Goal: Navigation & Orientation: Find specific page/section

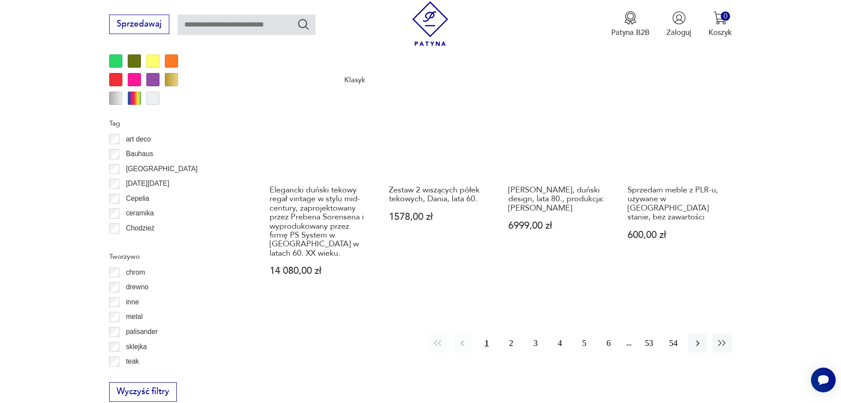
scroll to position [1045, 0]
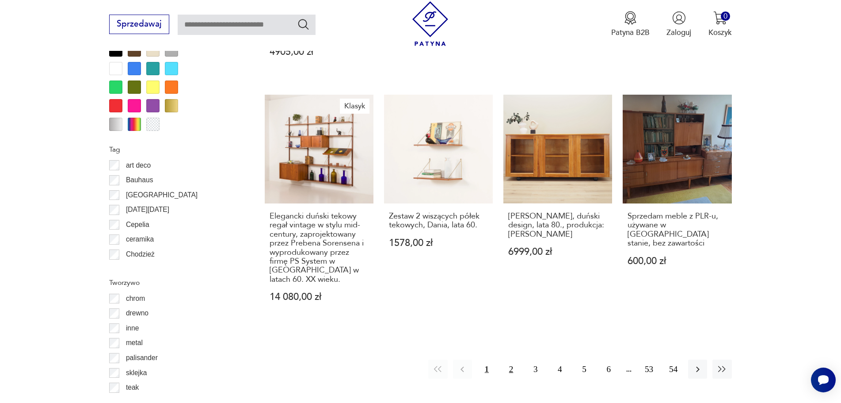
click at [509, 359] on button "2" at bounding box center [510, 368] width 19 height 19
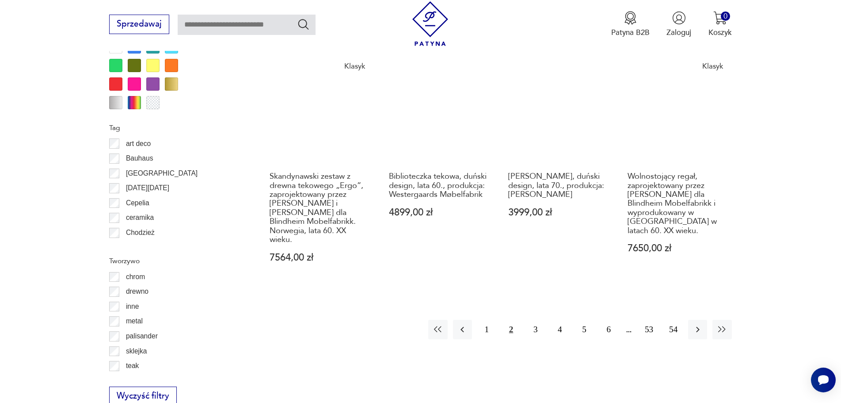
scroll to position [1090, 0]
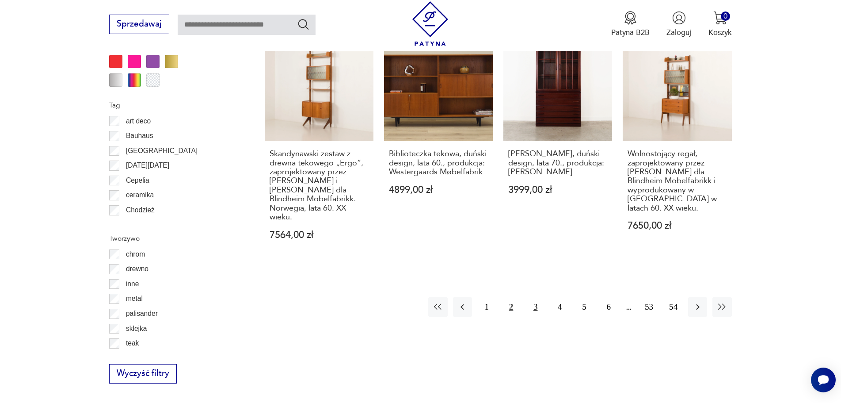
click at [529, 297] on button "3" at bounding box center [535, 306] width 19 height 19
click at [563, 297] on button "4" at bounding box center [559, 306] width 19 height 19
click at [542, 297] on button "3" at bounding box center [535, 306] width 19 height 19
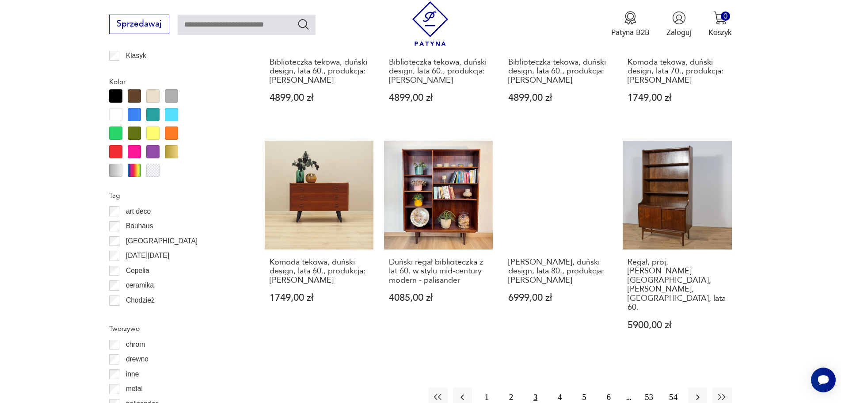
scroll to position [1090, 0]
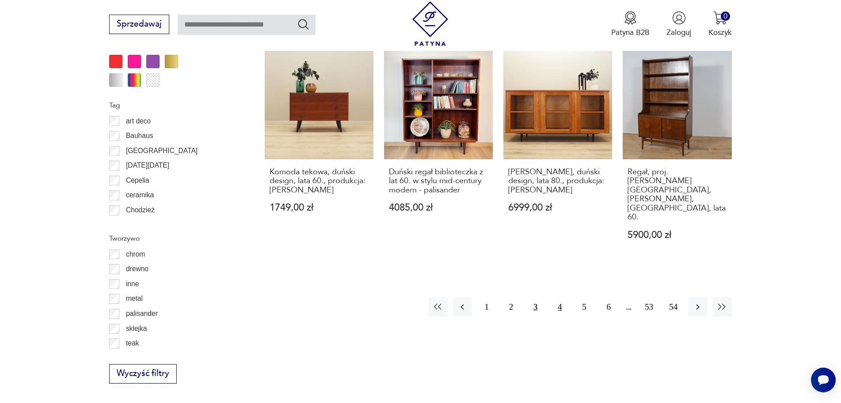
click at [560, 297] on button "4" at bounding box center [559, 306] width 19 height 19
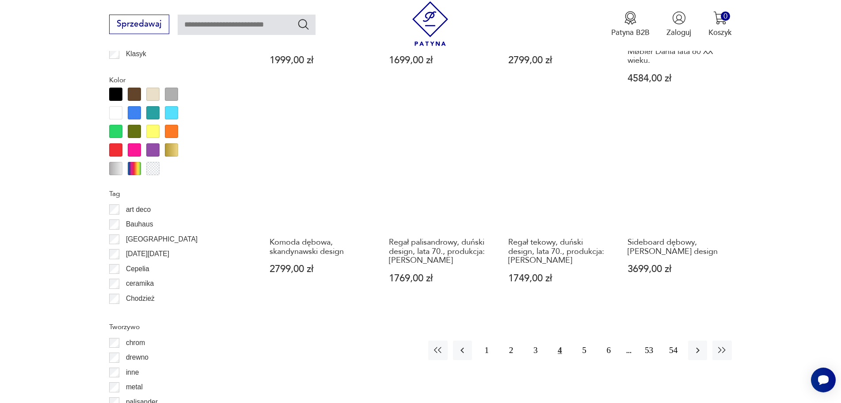
scroll to position [1045, 0]
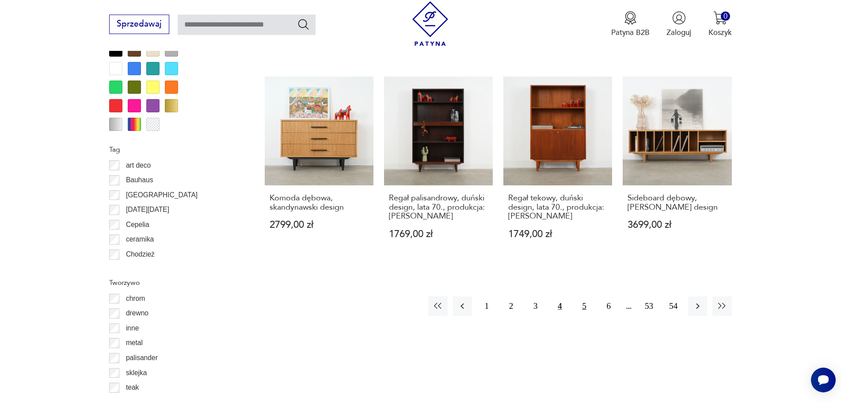
click at [582, 303] on button "5" at bounding box center [584, 305] width 19 height 19
click at [584, 306] on button "5" at bounding box center [584, 305] width 19 height 19
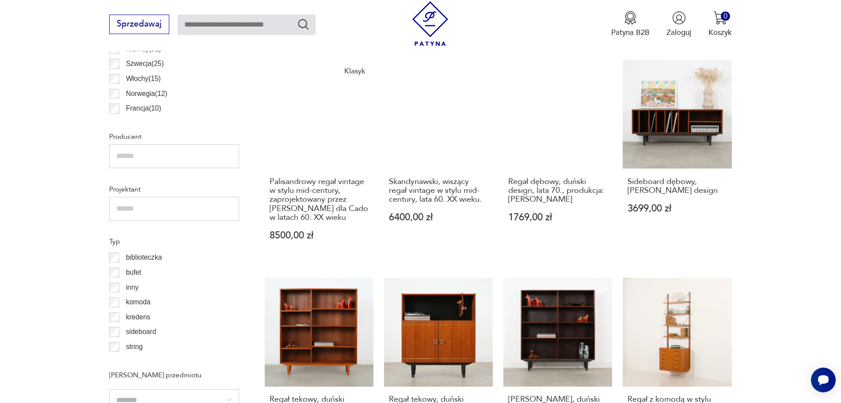
scroll to position [410, 0]
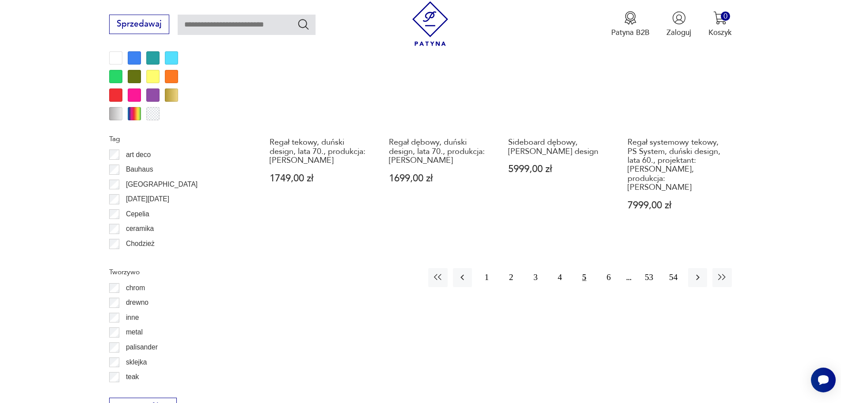
scroll to position [1133, 0]
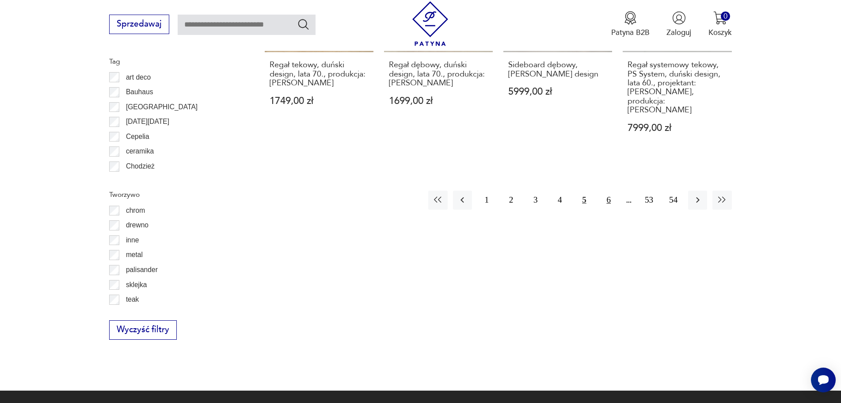
click at [609, 190] on button "6" at bounding box center [608, 199] width 19 height 19
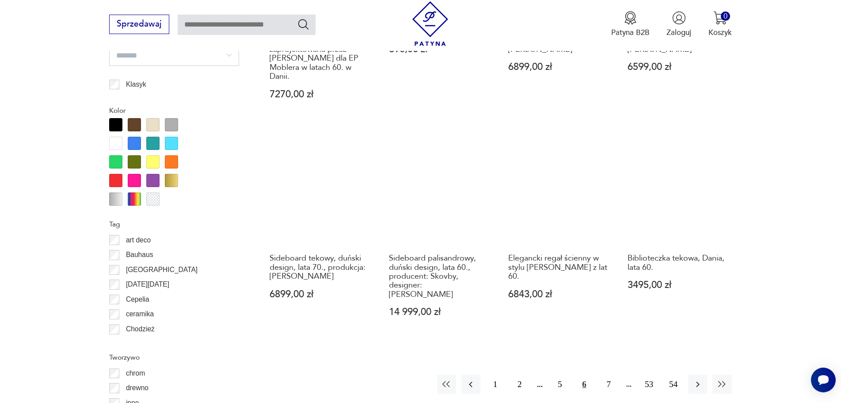
scroll to position [1001, 0]
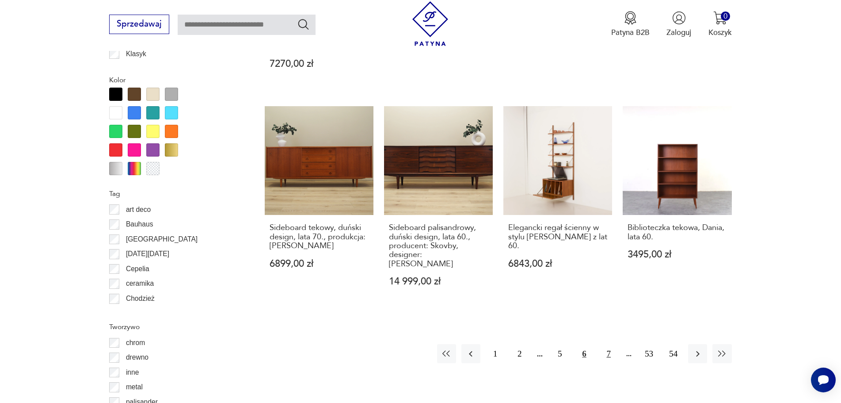
click at [608, 344] on button "7" at bounding box center [608, 353] width 19 height 19
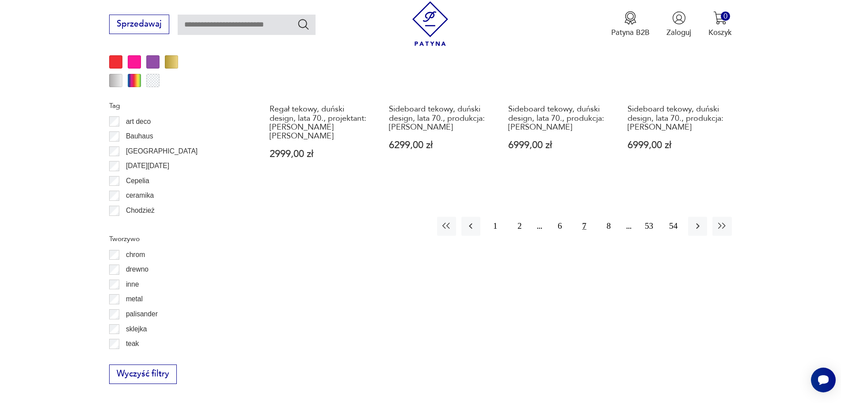
scroll to position [1090, 0]
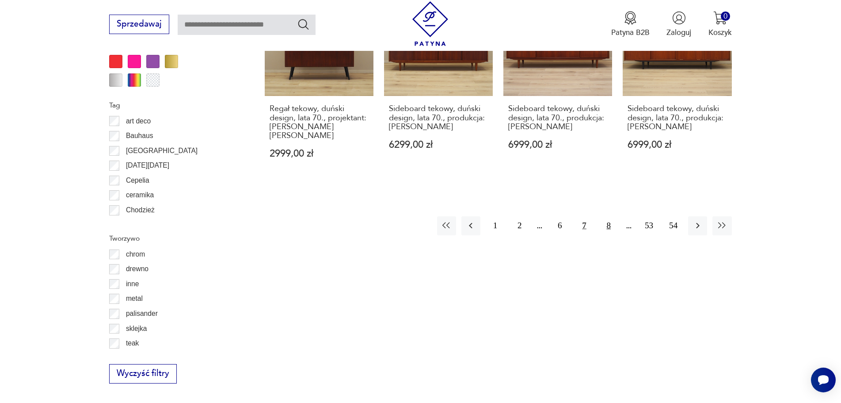
click at [608, 216] on button "8" at bounding box center [608, 225] width 19 height 19
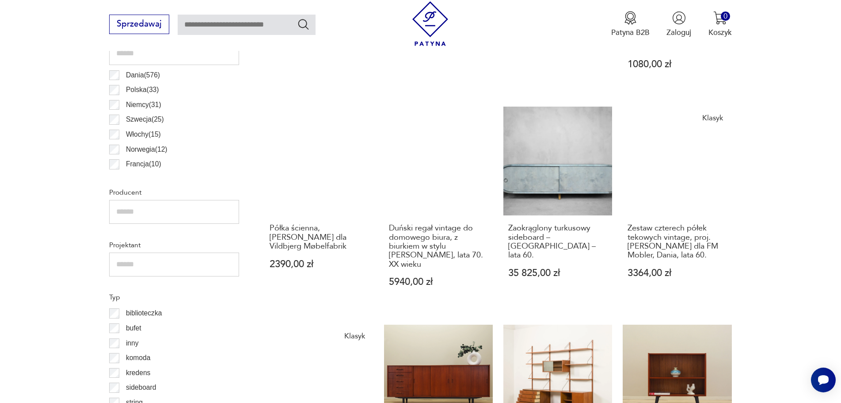
scroll to position [692, 0]
